Goal: Information Seeking & Learning: Learn about a topic

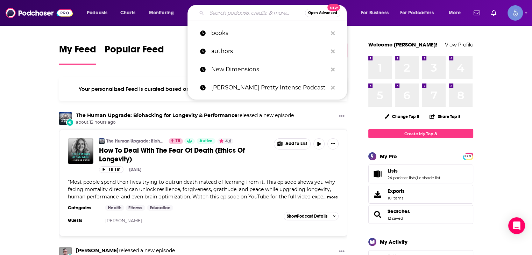
click at [229, 13] on input "Search podcasts, credits, & more..." at bounding box center [256, 12] width 98 height 11
paste input "Leaders Of Transformation"
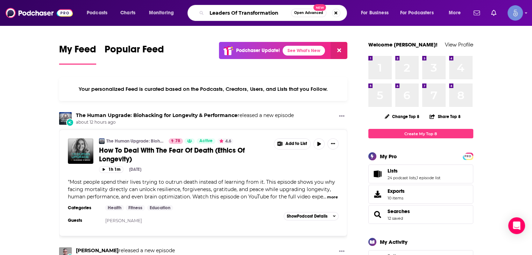
type input "Leaders Of Transformation"
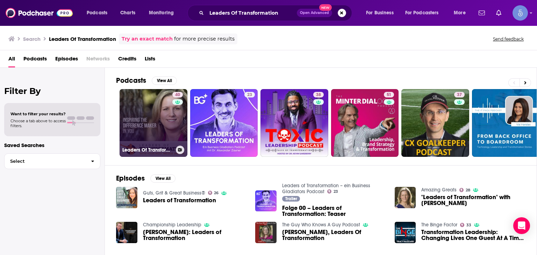
click at [151, 127] on link "40 Leaders Of Transformation" at bounding box center [154, 123] width 68 height 68
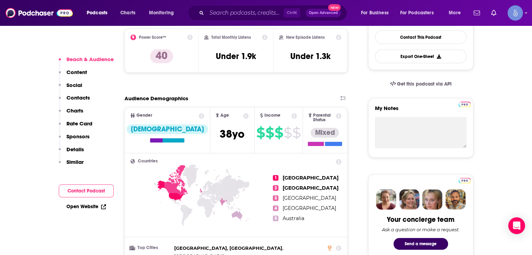
scroll to position [140, 0]
